Goal: Task Accomplishment & Management: Manage account settings

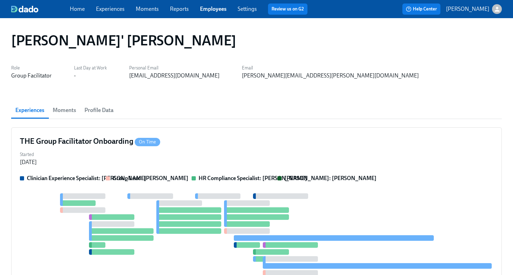
scroll to position [34, 0]
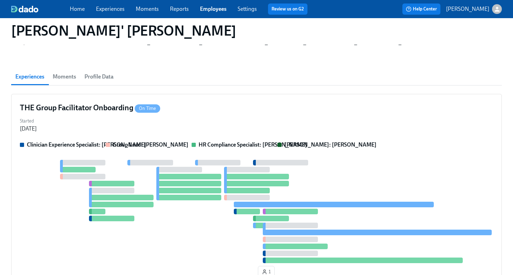
click at [205, 8] on link "Employees" at bounding box center [213, 9] width 27 height 7
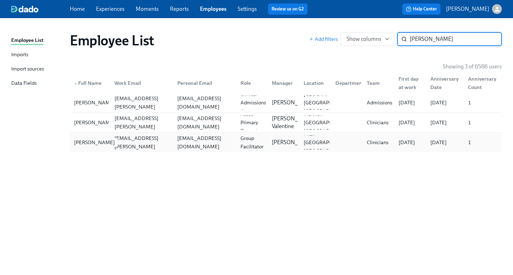
type input "barrera"
click at [91, 139] on div "Valerie Barrera" at bounding box center [94, 142] width 46 height 8
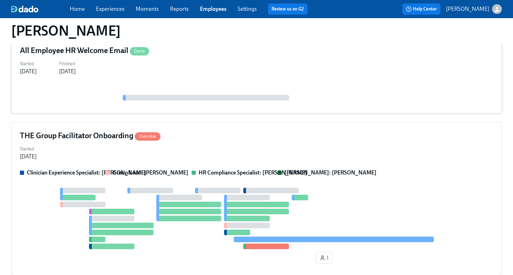
scroll to position [314, 0]
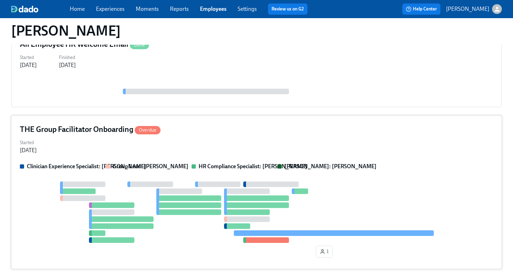
click at [120, 149] on div "Started Aug 28, 2025" at bounding box center [256, 146] width 473 height 17
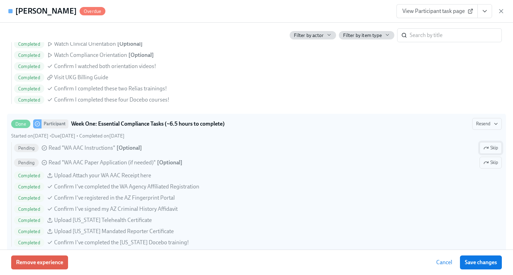
scroll to position [523, 0]
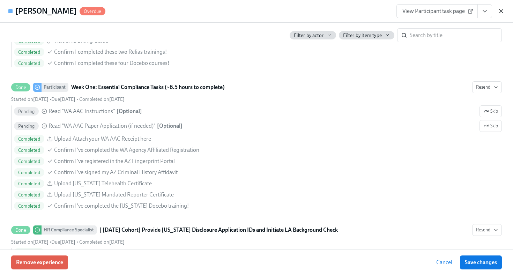
click at [503, 12] on icon "button" at bounding box center [501, 11] width 7 height 7
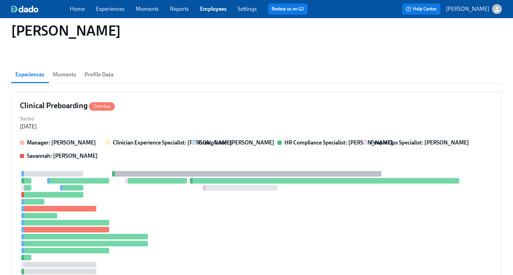
scroll to position [0, 0]
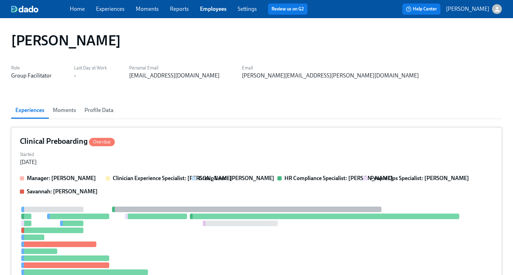
click at [348, 138] on div "Clinical Preboarding Overdue" at bounding box center [256, 141] width 473 height 10
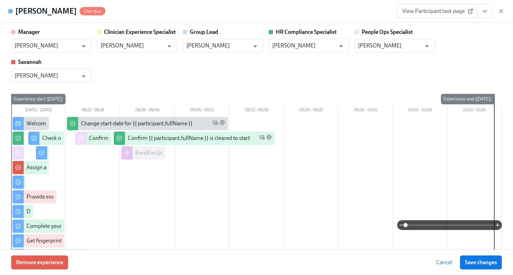
click at [454, 14] on span "View Participant task page" at bounding box center [437, 11] width 69 height 7
click at [440, 18] on div "Valerie Barrera Overdue View Participant task page" at bounding box center [256, 11] width 513 height 23
click at [441, 13] on span "View Participant task page" at bounding box center [437, 11] width 69 height 7
click at [486, 15] on button "View task page" at bounding box center [485, 11] width 15 height 14
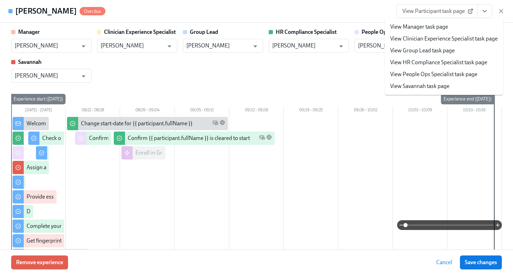
click at [450, 61] on link "View HR Compliance Specialist task page" at bounding box center [438, 63] width 97 height 8
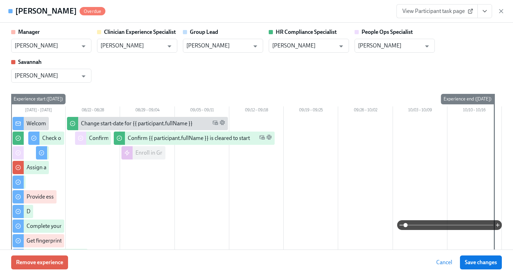
click at [481, 14] on icon "View task page" at bounding box center [484, 11] width 7 height 7
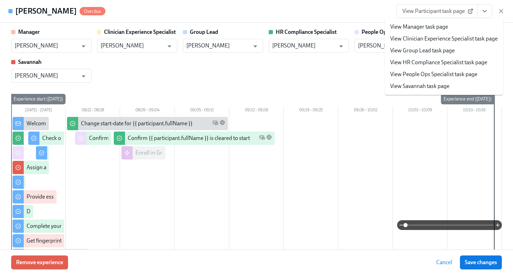
click at [465, 66] on link "View HR Compliance Specialist task page" at bounding box center [438, 63] width 97 height 8
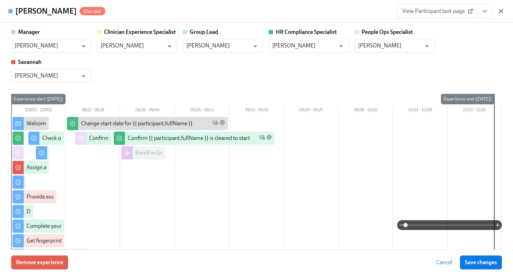
click at [500, 14] on icon "button" at bounding box center [501, 11] width 7 height 7
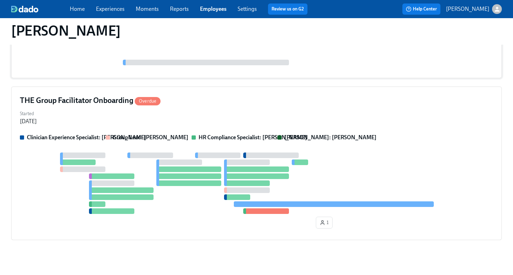
scroll to position [356, 0]
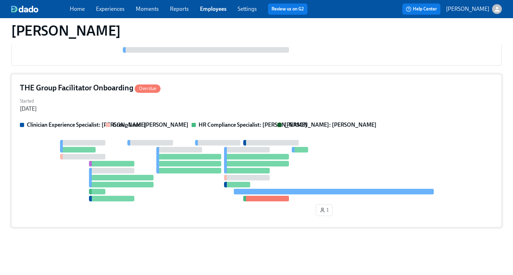
click at [304, 86] on div "THE Group Facilitator Onboarding Overdue" at bounding box center [256, 88] width 473 height 10
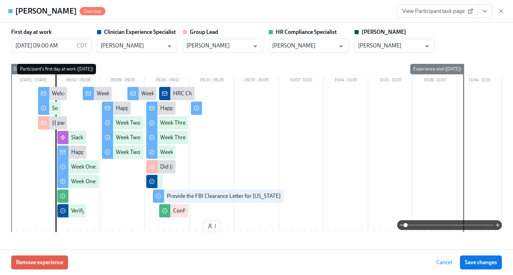
click at [482, 13] on icon "View task page" at bounding box center [484, 11] width 7 height 7
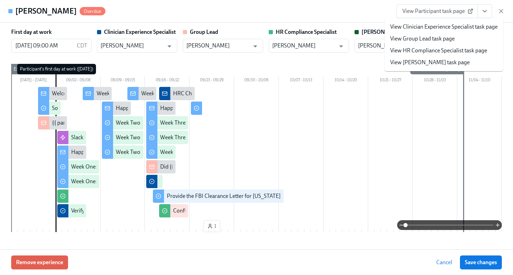
click at [482, 52] on link "View HR Compliance Specialist task page" at bounding box center [438, 51] width 97 height 8
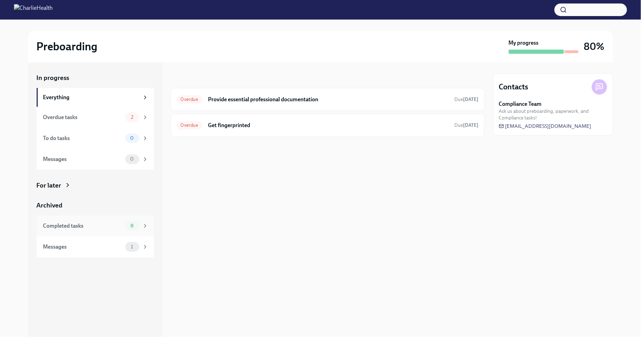
click at [108, 225] on div "Completed tasks" at bounding box center [82, 226] width 79 height 8
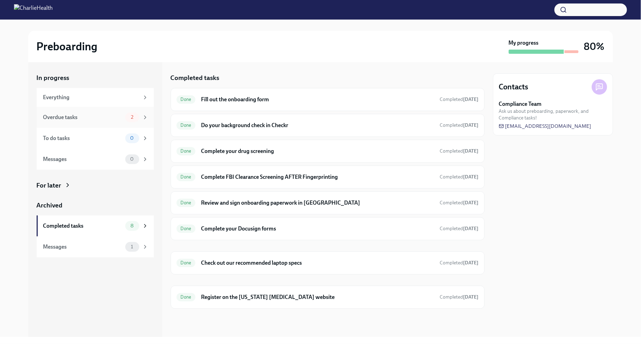
click at [138, 117] on div "2" at bounding box center [132, 117] width 14 height 10
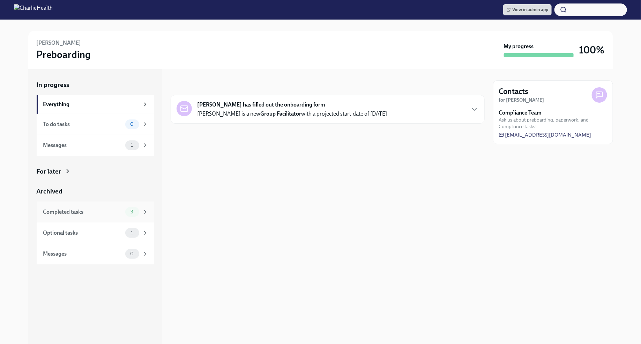
click at [141, 215] on div "3" at bounding box center [136, 212] width 23 height 10
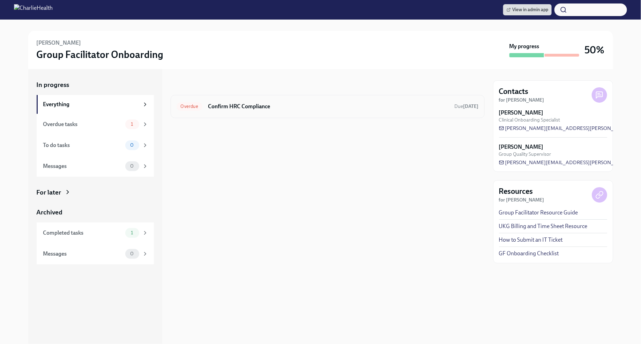
click at [443, 105] on div "Overdue Confirm HRC Compliance Due [DATE]" at bounding box center [328, 106] width 302 height 11
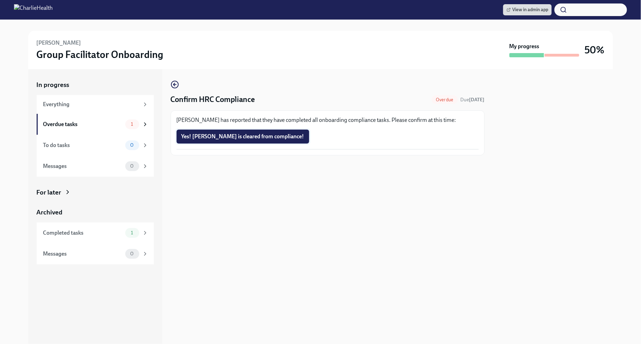
click at [278, 135] on button "Yes! [PERSON_NAME] is cleared from compliance!" at bounding box center [243, 137] width 133 height 14
